Goal: Task Accomplishment & Management: Use online tool/utility

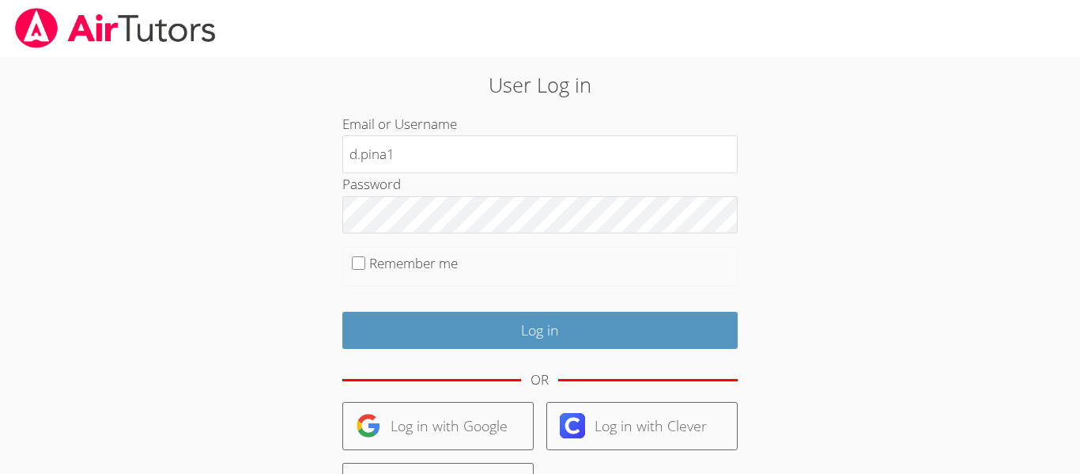
type input "d.pina1@lodiusd.org"
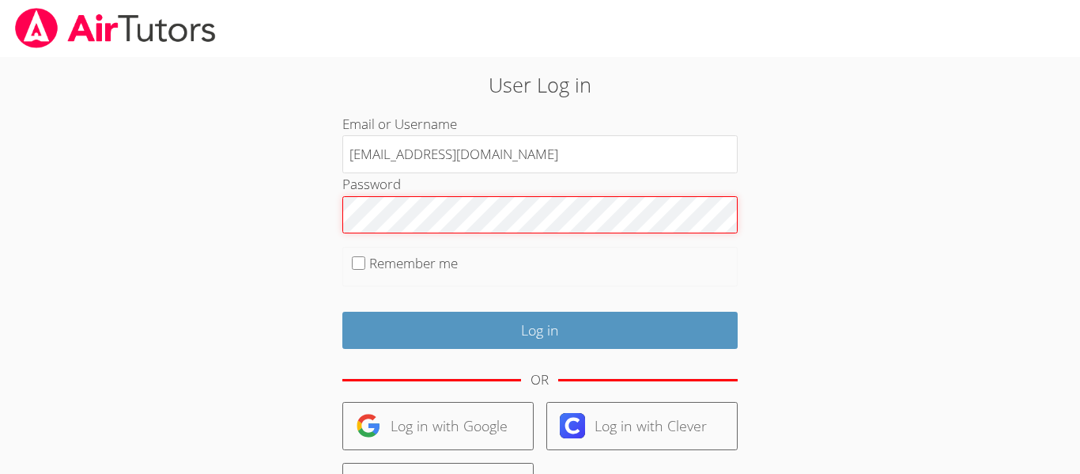
click at [342, 312] on input "Log in" at bounding box center [539, 330] width 395 height 37
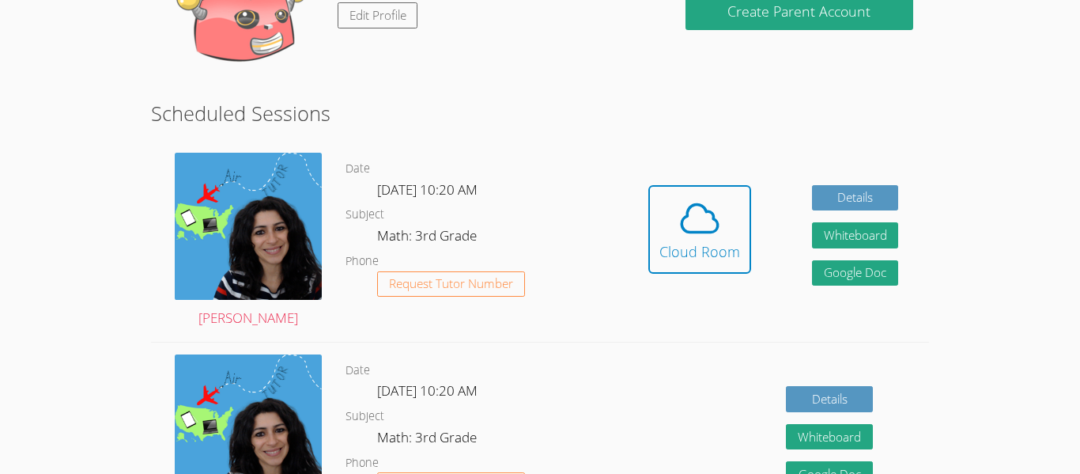
scroll to position [348, 0]
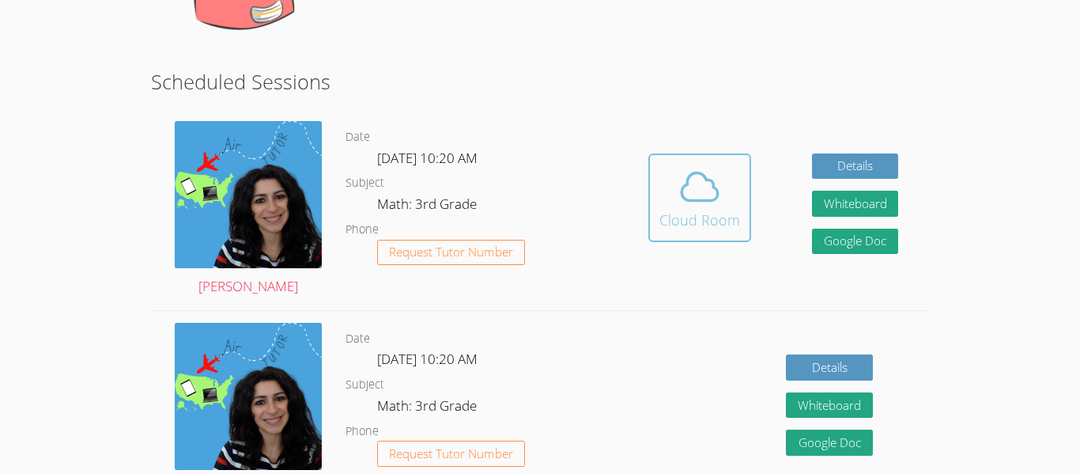
click at [713, 180] on icon at bounding box center [700, 186] width 44 height 44
click at [667, 182] on span at bounding box center [699, 186] width 81 height 44
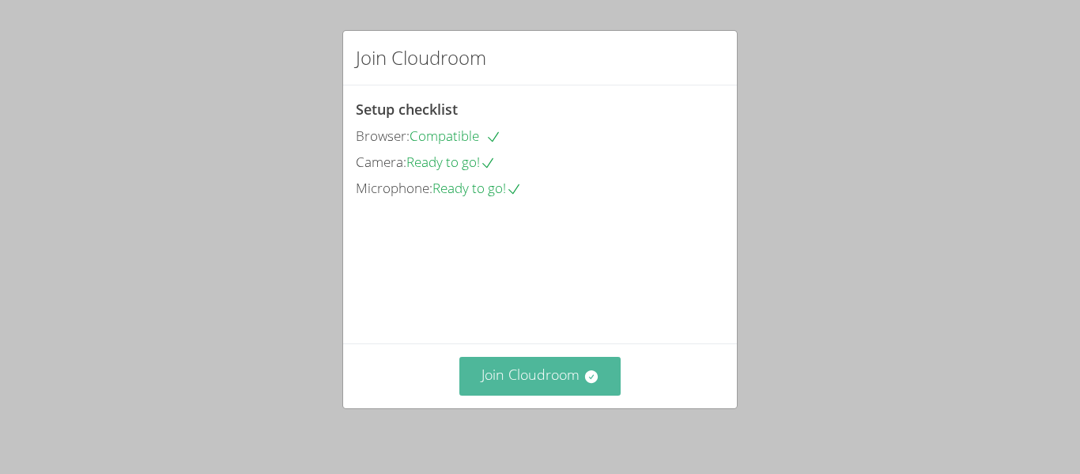
click at [589, 379] on icon at bounding box center [590, 376] width 13 height 13
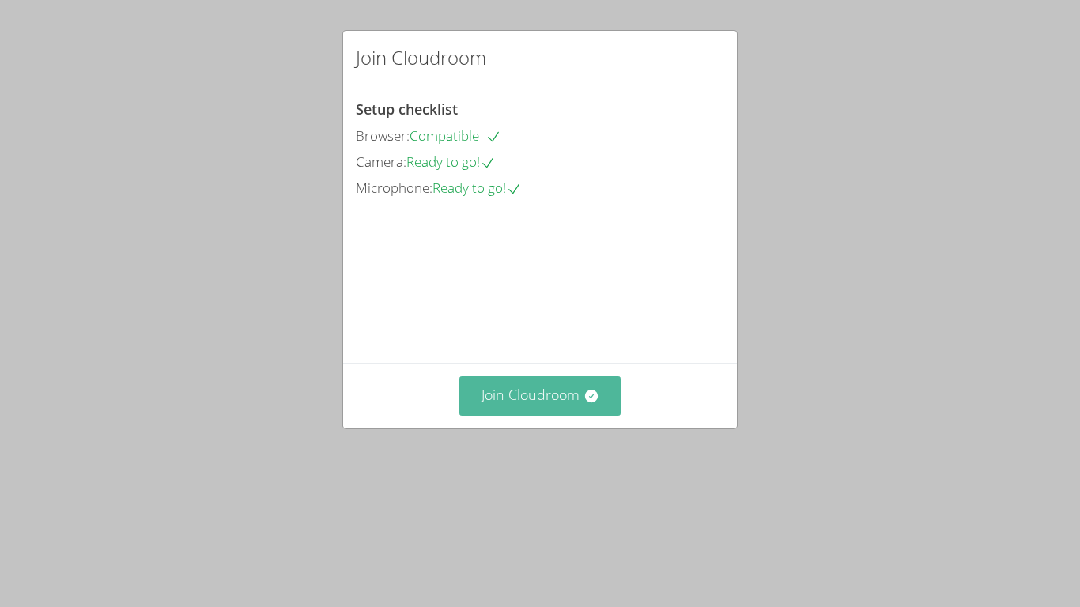
click at [600, 415] on button "Join Cloudroom" at bounding box center [540, 395] width 162 height 39
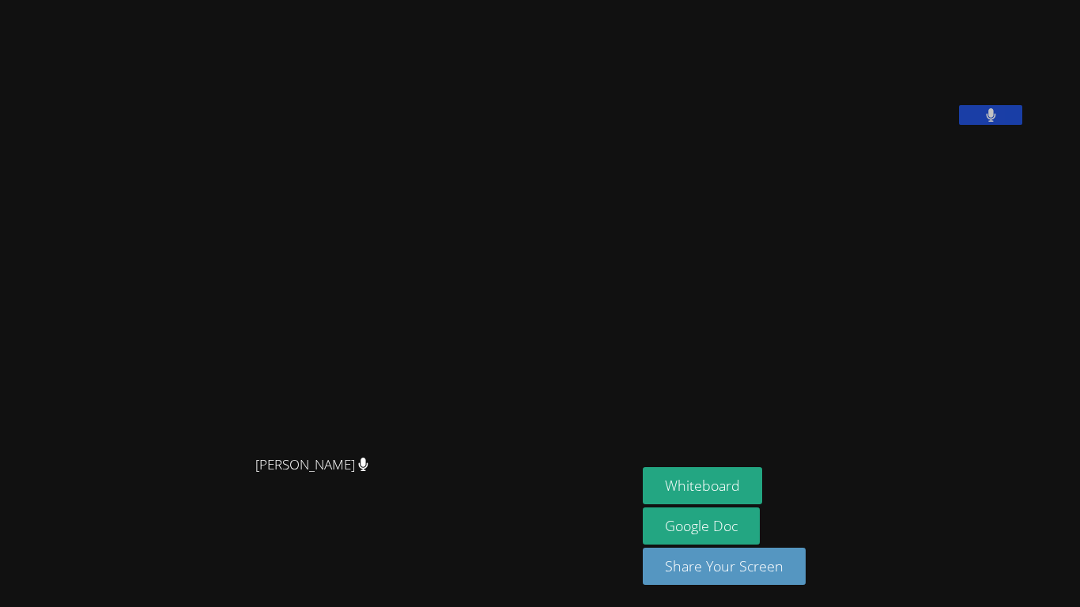
click at [987, 473] on div "Whiteboard Google Doc Share Your Screen" at bounding box center [834, 532] width 383 height 130
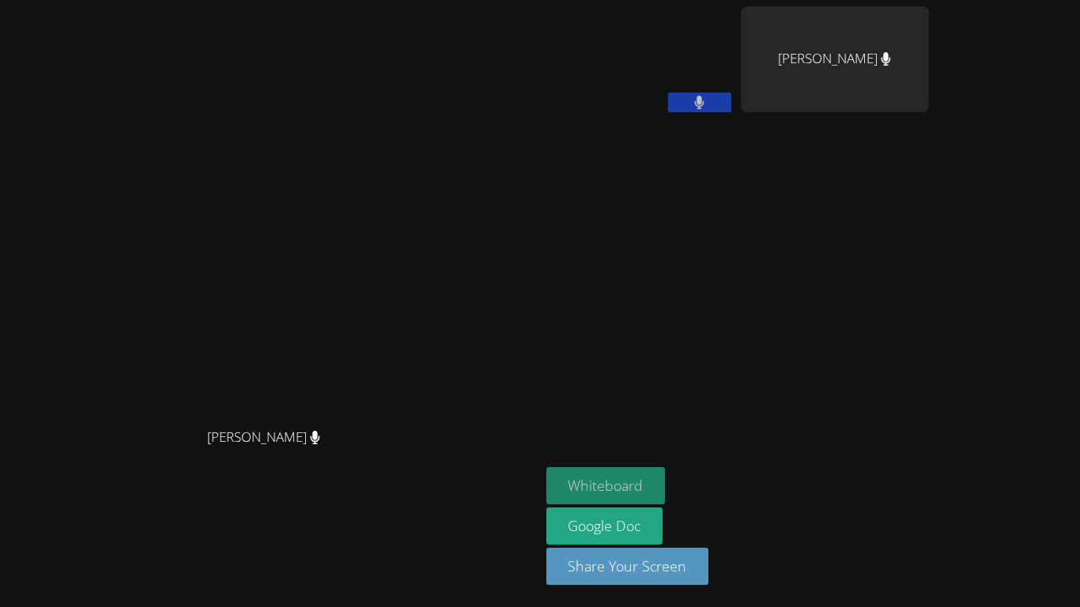
click at [666, 473] on button "Whiteboard" at bounding box center [605, 485] width 119 height 37
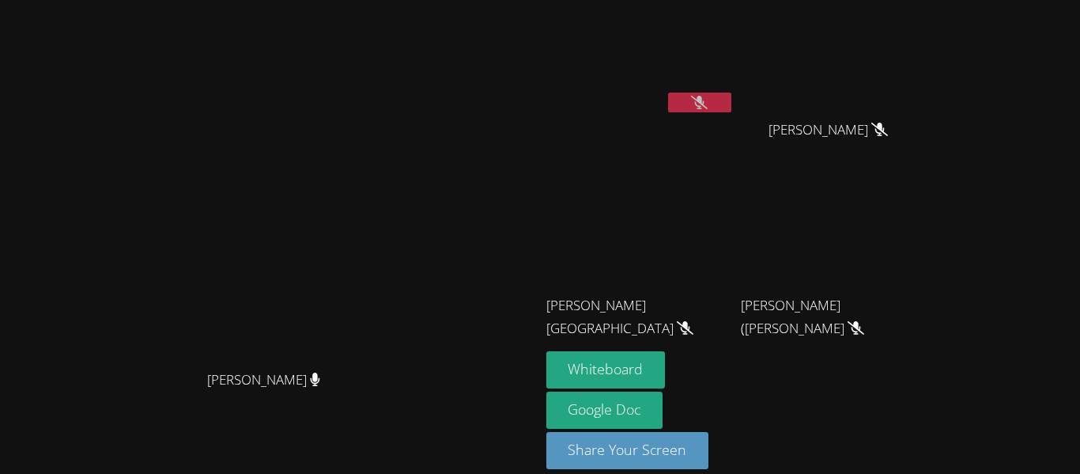
click at [708, 104] on icon at bounding box center [699, 102] width 17 height 13
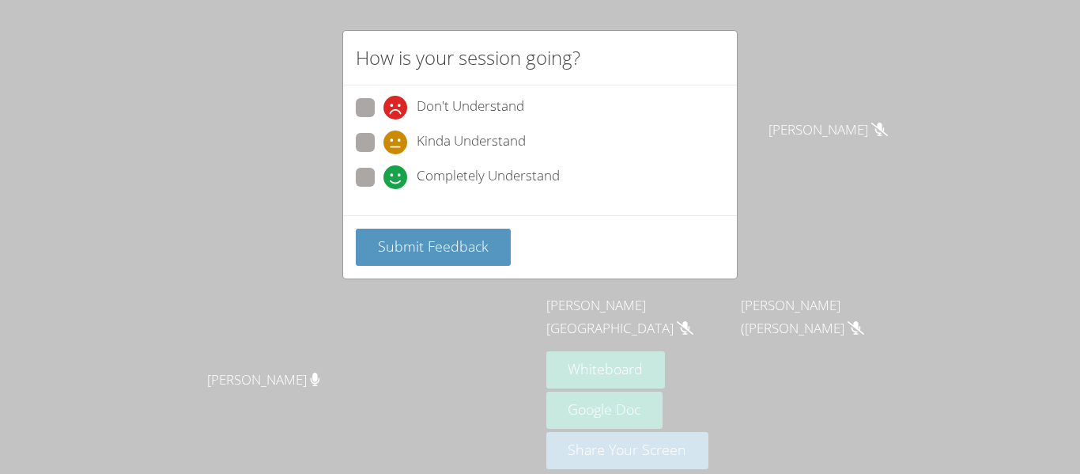
click at [456, 155] on div "Kinda Understand" at bounding box center [540, 147] width 368 height 28
click at [467, 99] on span "Don't Understand" at bounding box center [471, 108] width 108 height 24
click at [397, 99] on input "Don't Understand" at bounding box center [390, 104] width 13 height 13
radio input "true"
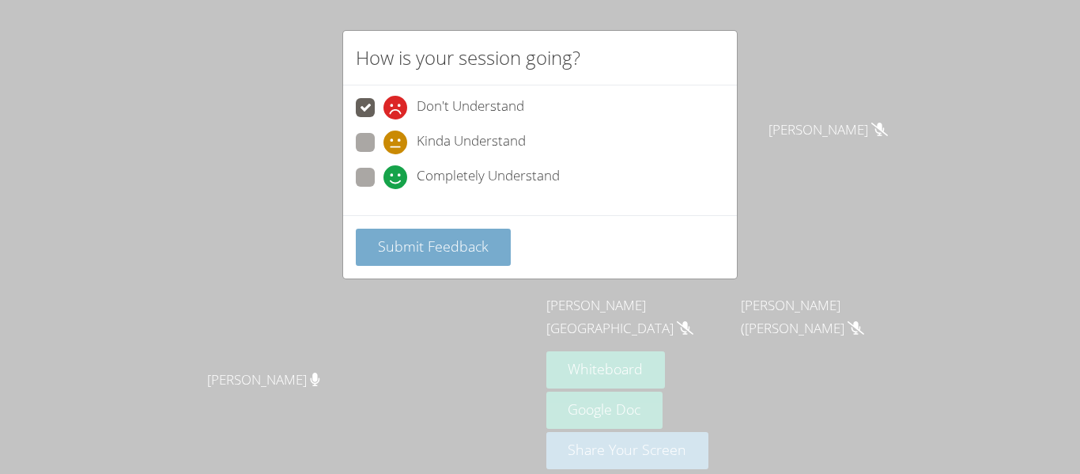
click at [415, 243] on span "Submit Feedback" at bounding box center [433, 245] width 111 height 19
